Goal: Task Accomplishment & Management: Use online tool/utility

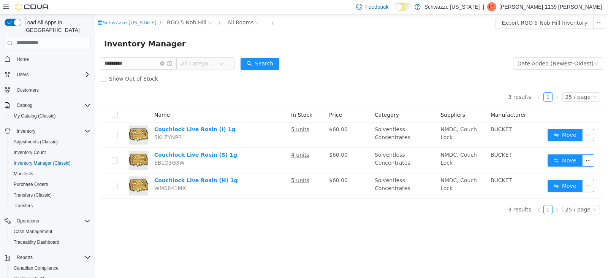
scroll to position [43, 0]
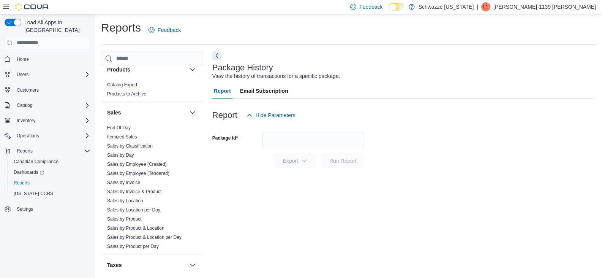
click at [84, 133] on icon "Complex example" at bounding box center [87, 136] width 6 height 6
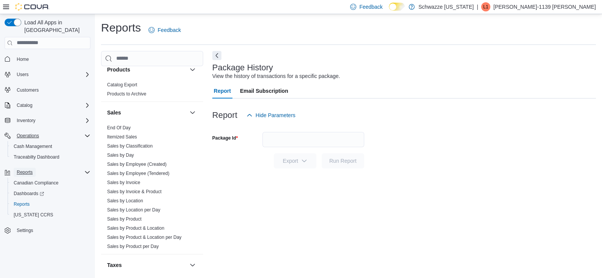
click at [21, 169] on span "Reports" at bounding box center [25, 172] width 16 height 6
click at [26, 169] on span "Reports" at bounding box center [25, 172] width 16 height 6
click at [24, 201] on span "Reports" at bounding box center [22, 204] width 16 height 6
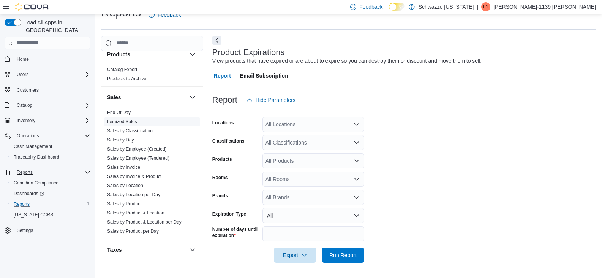
click at [117, 124] on span "Itemized Sales" at bounding box center [122, 121] width 30 height 6
click at [119, 114] on link "End Of Day" at bounding box center [119, 112] width 24 height 5
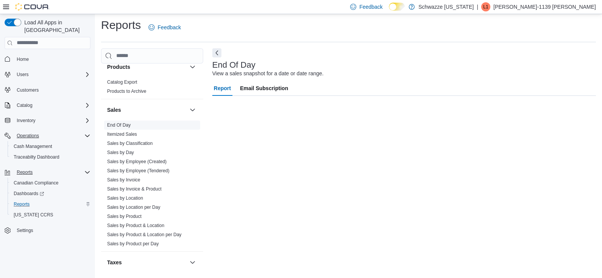
scroll to position [3, 0]
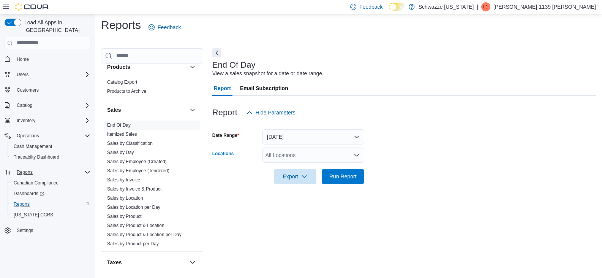
click at [291, 153] on div "All Locations" at bounding box center [313, 154] width 102 height 15
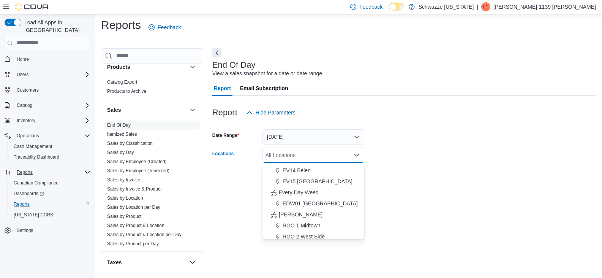
scroll to position [190, 0]
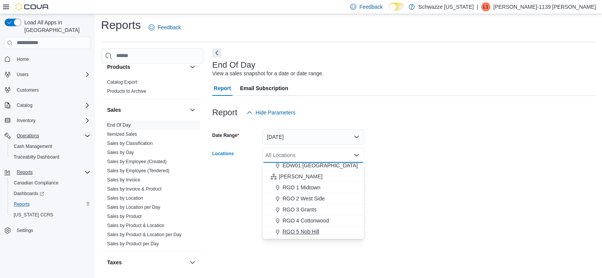
click at [300, 231] on span "RGO 5 Nob Hill" at bounding box center [301, 231] width 36 height 8
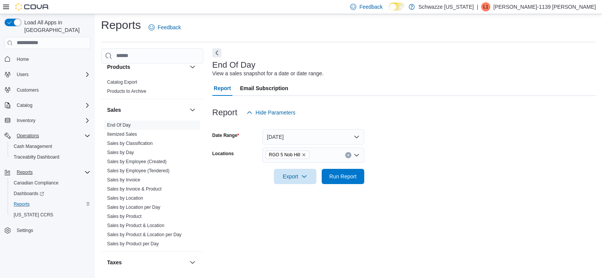
click at [490, 164] on div at bounding box center [404, 166] width 384 height 6
click at [340, 180] on span "Run Report" at bounding box center [342, 175] width 33 height 15
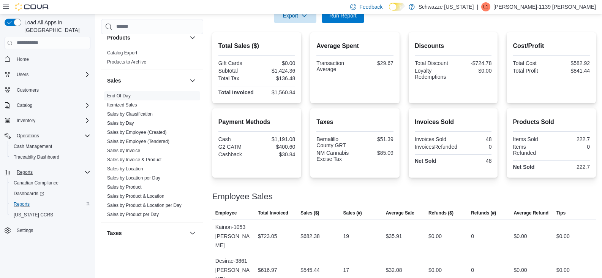
scroll to position [204, 0]
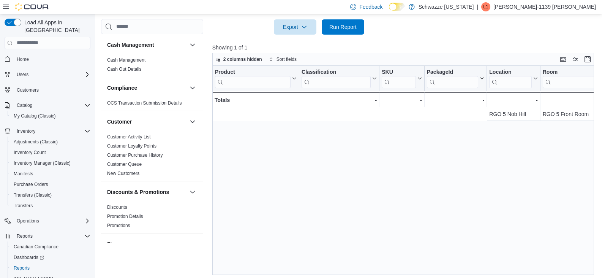
scroll to position [0, 375]
